Goal: Transaction & Acquisition: Purchase product/service

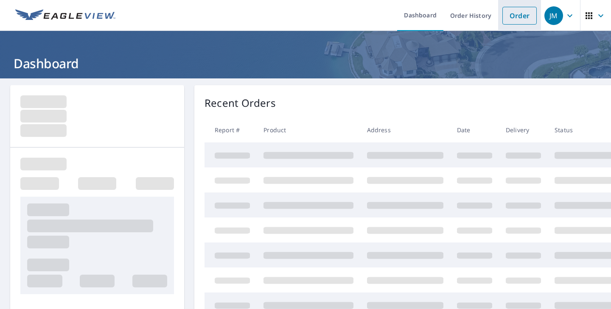
click at [512, 23] on link "Order" at bounding box center [519, 16] width 34 height 18
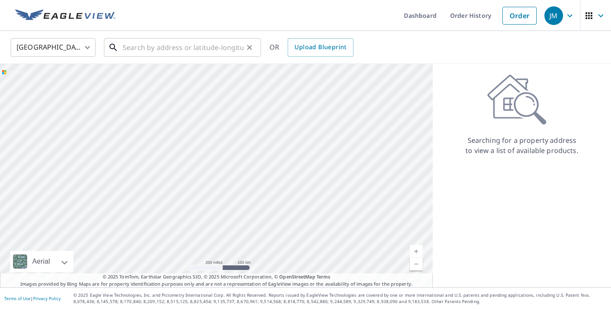
click at [223, 44] on input "text" at bounding box center [183, 48] width 121 height 24
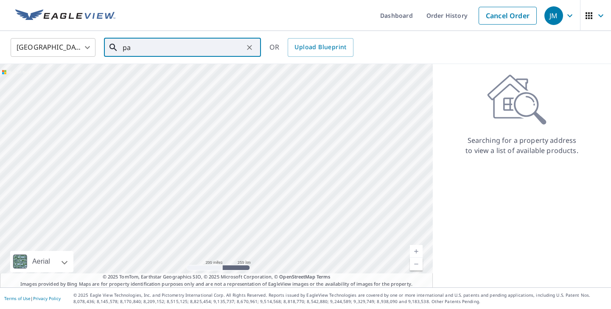
type input "p"
click at [216, 73] on span "[STREET_ADDRESS]" at bounding box center [187, 72] width 133 height 10
type input "[STREET_ADDRESS]"
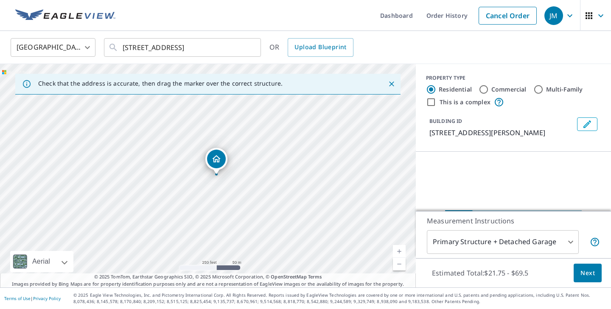
scroll to position [68, 0]
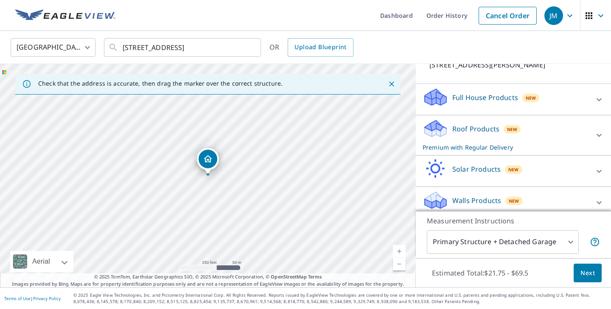
click at [513, 236] on body "JM JM Dashboard Order History Cancel Order JM [GEOGRAPHIC_DATA] [GEOGRAPHIC_DAT…" at bounding box center [305, 154] width 611 height 309
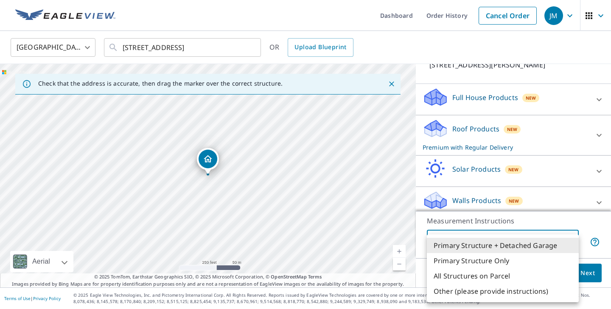
click at [507, 257] on li "Primary Structure Only" at bounding box center [503, 260] width 152 height 15
type input "2"
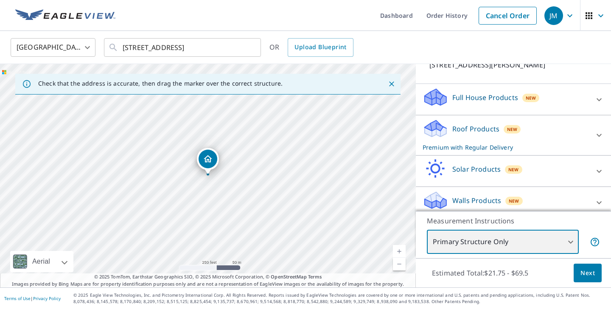
scroll to position [75, 0]
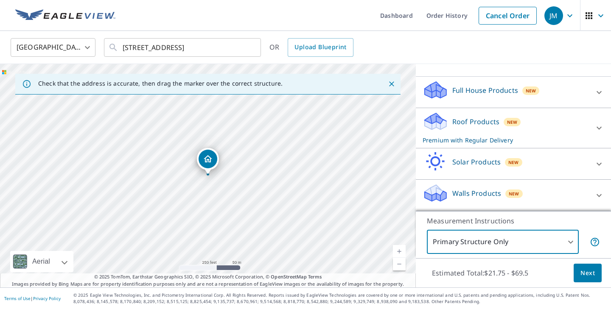
click at [583, 264] on button "Next" at bounding box center [587, 273] width 28 height 19
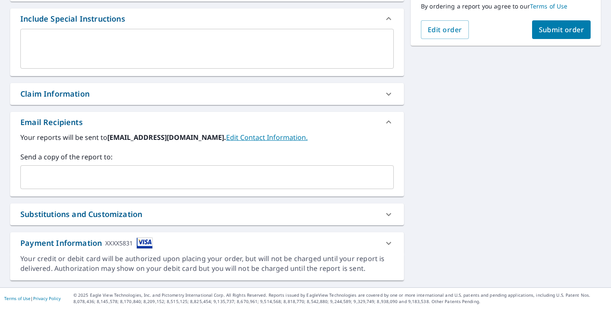
scroll to position [225, 0]
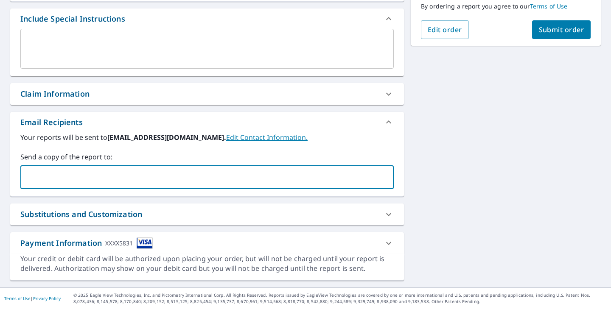
click at [119, 171] on input "text" at bounding box center [200, 177] width 353 height 16
type input "[PERSON_NAME][EMAIL_ADDRESS][DOMAIN_NAME]"
click at [559, 32] on span "Submit order" at bounding box center [561, 29] width 45 height 9
checkbox input "true"
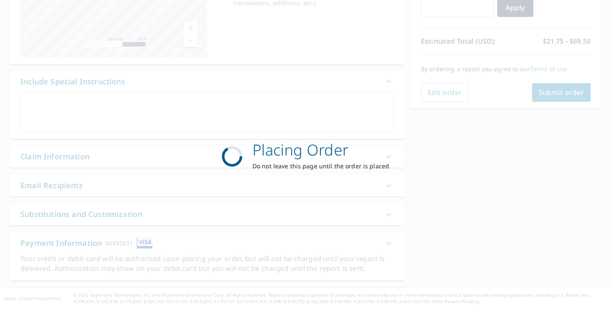
scroll to position [162, 0]
